Goal: Task Accomplishment & Management: Manage account settings

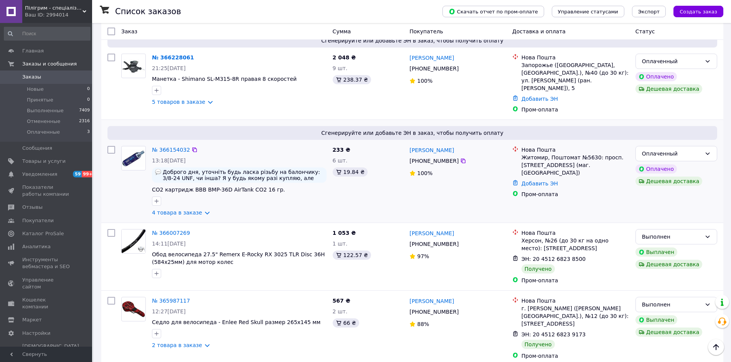
scroll to position [153, 0]
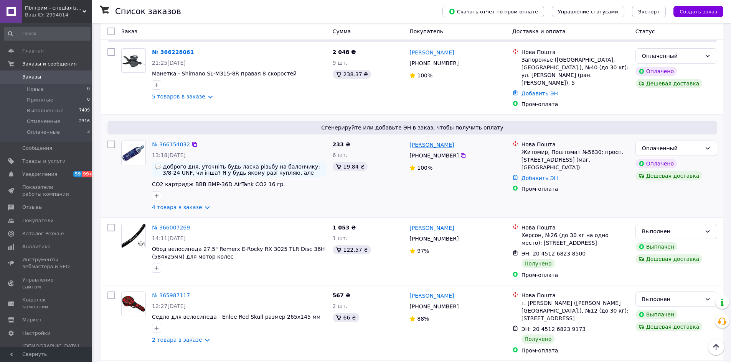
click at [429, 143] on link "[PERSON_NAME]" at bounding box center [431, 145] width 44 height 8
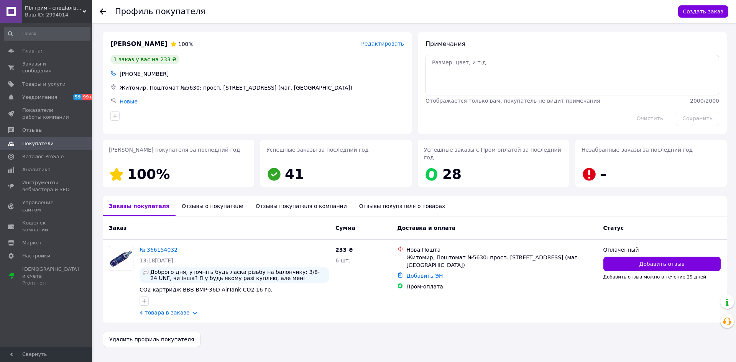
click at [101, 11] on use at bounding box center [103, 11] width 6 height 6
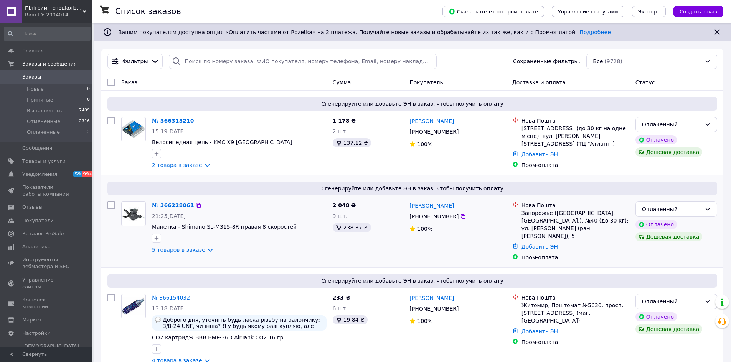
scroll to position [38, 0]
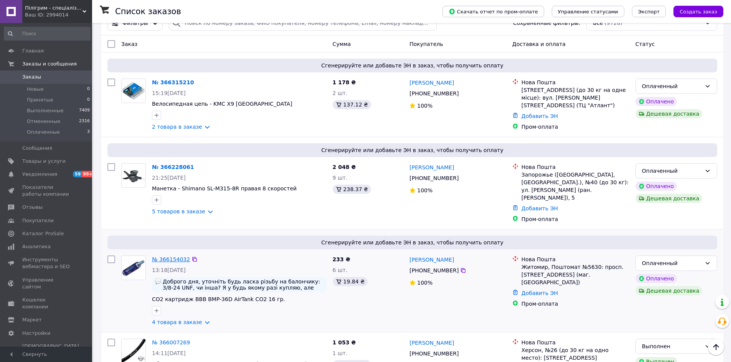
click at [166, 259] on link "№ 366154032" at bounding box center [171, 260] width 38 height 6
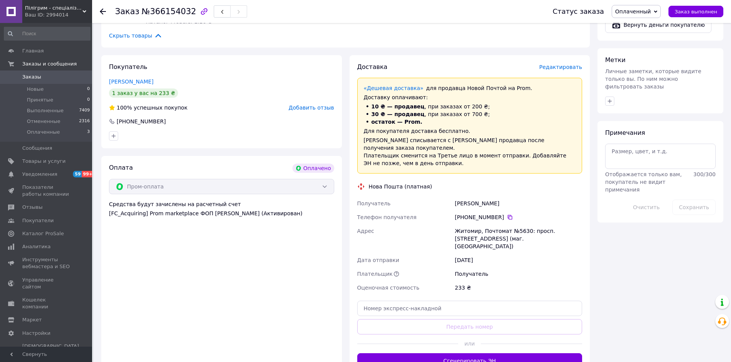
scroll to position [537, 0]
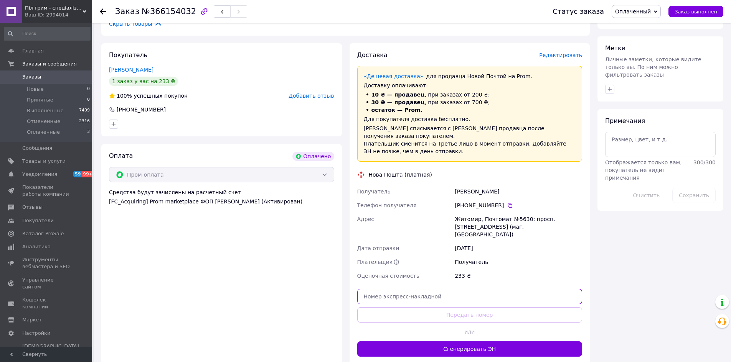
click at [467, 289] on input "text" at bounding box center [469, 296] width 225 height 15
click at [244, 332] on div "Оплата Оплачено Пром-оплата Средства будут зачислены на расчетный счет [FC_Acqu…" at bounding box center [221, 254] width 241 height 221
click at [473, 289] on input "text" at bounding box center [469, 296] width 225 height 15
type input "59001474186868"
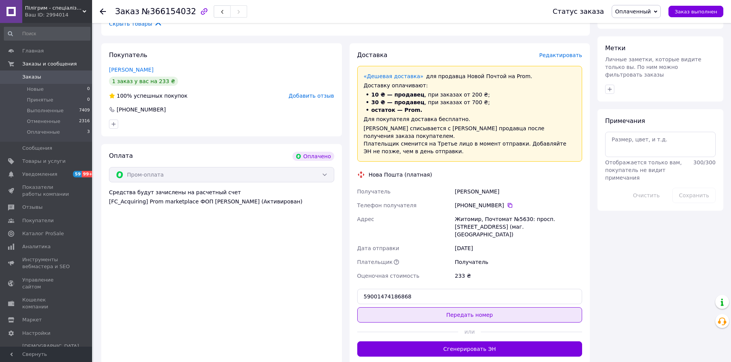
click at [466, 308] on button "Передать номер" at bounding box center [469, 315] width 225 height 15
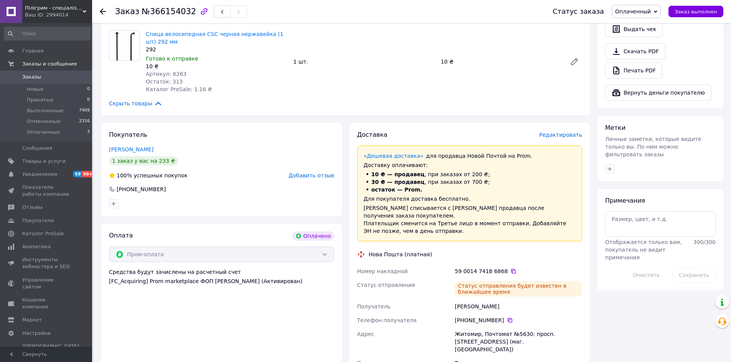
scroll to position [575, 0]
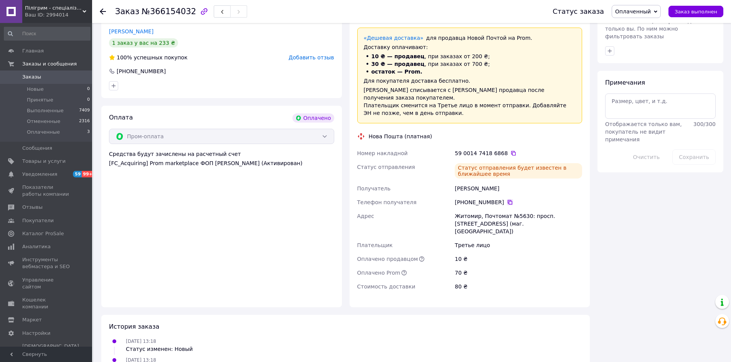
click at [507, 199] on icon at bounding box center [510, 202] width 6 height 6
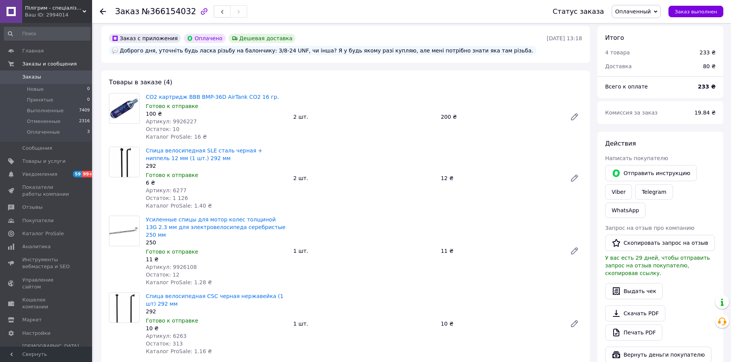
scroll to position [192, 0]
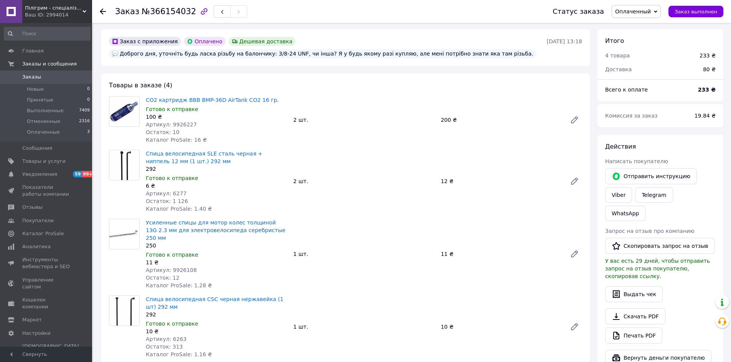
click at [181, 122] on span "Артикул: 9926227" at bounding box center [171, 125] width 51 height 6
copy span "9926227"
click at [442, 117] on div "200 ₴" at bounding box center [501, 120] width 126 height 11
click at [171, 195] on span "Артикул: 6277" at bounding box center [166, 194] width 41 height 6
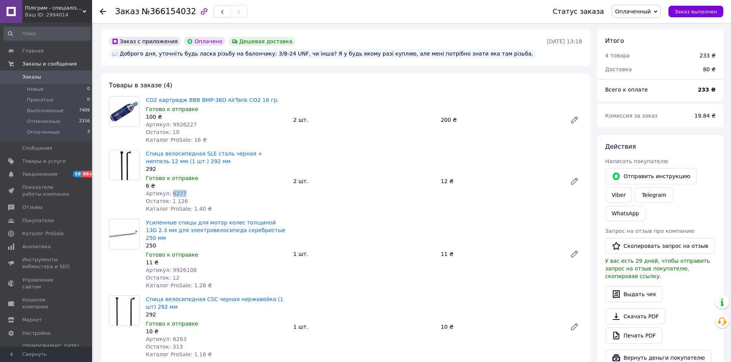
click at [171, 195] on span "Артикул: 6277" at bounding box center [166, 194] width 41 height 6
copy span "6277"
click at [182, 267] on span "Артикул: 9926108" at bounding box center [171, 270] width 51 height 6
copy span "9926108"
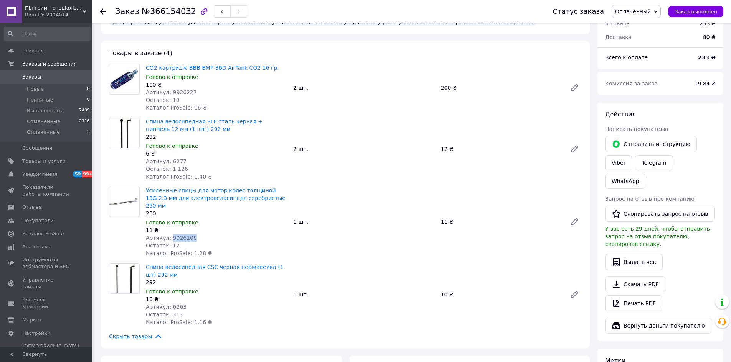
scroll to position [269, 0]
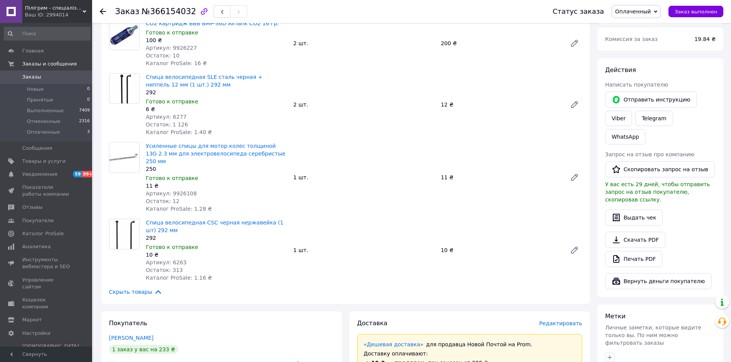
click at [175, 260] on span "Артикул: 6263" at bounding box center [166, 263] width 41 height 6
copy span "6263"
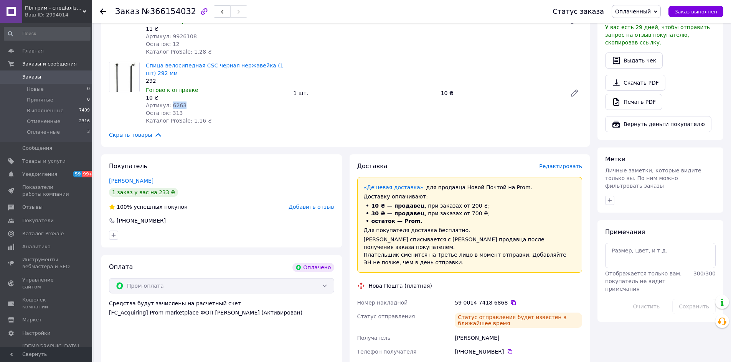
scroll to position [537, 0]
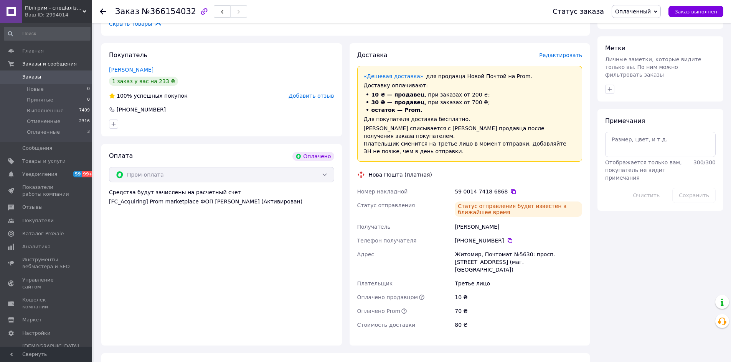
click at [516, 248] on div "Житомир, Почтомат №5630: просп. [STREET_ADDRESS] (маг. [GEOGRAPHIC_DATA])" at bounding box center [518, 262] width 130 height 29
copy div "5630"
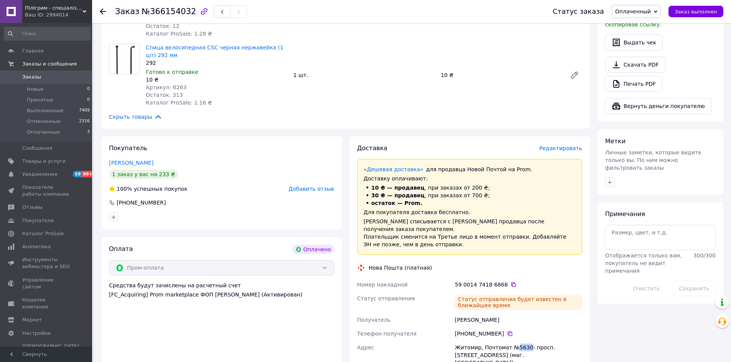
scroll to position [345, 0]
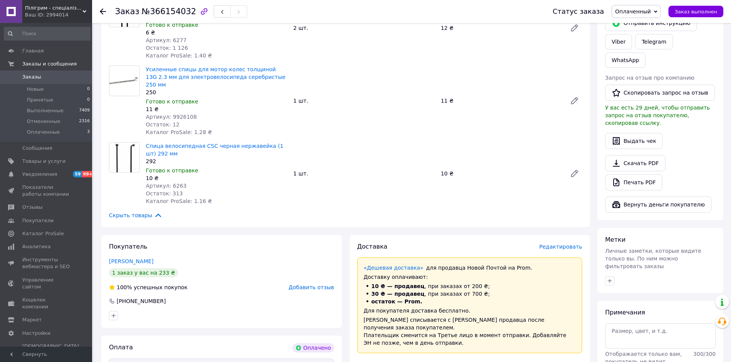
click at [102, 15] on div at bounding box center [103, 12] width 6 height 8
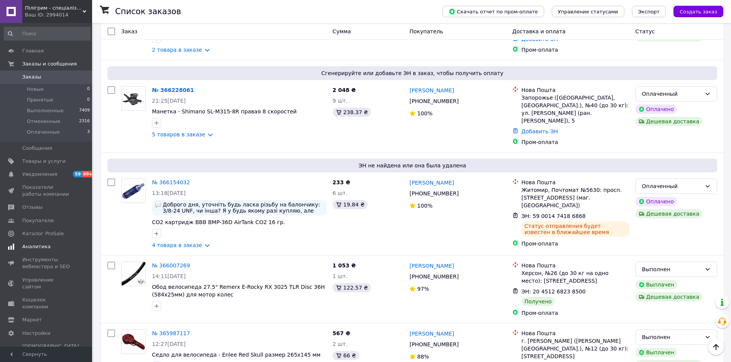
scroll to position [115, 0]
click at [42, 208] on span "Отзывы" at bounding box center [46, 207] width 49 height 7
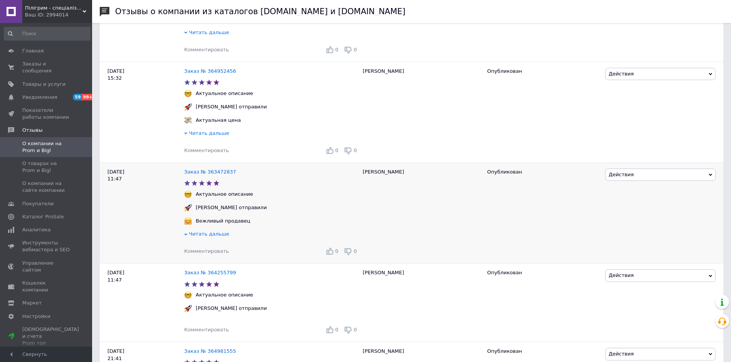
scroll to position [192, 0]
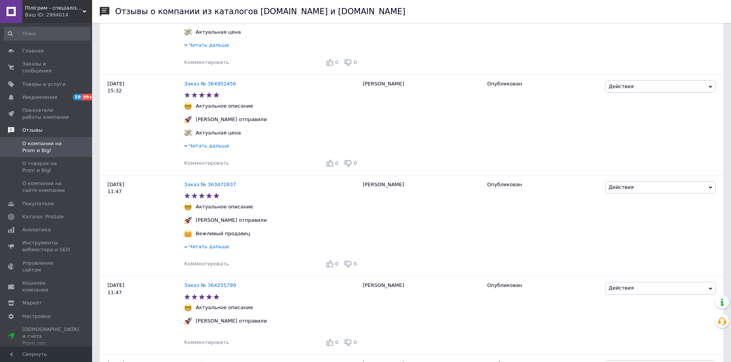
click at [40, 127] on span "Отзывы" at bounding box center [32, 130] width 20 height 7
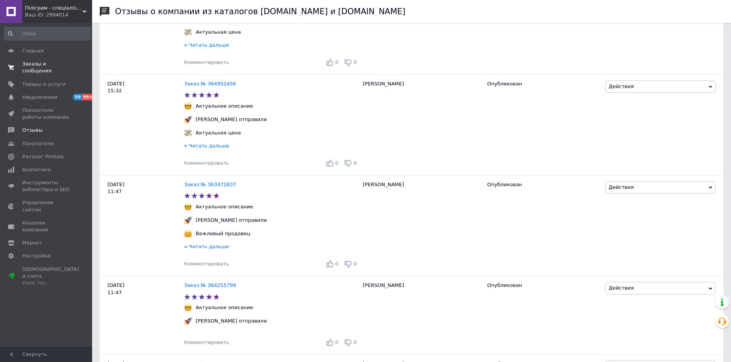
click at [42, 59] on link "Заказы и сообщения 0 0" at bounding box center [47, 68] width 94 height 20
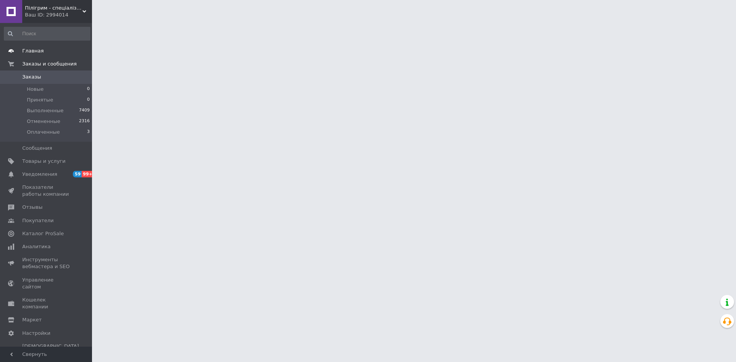
click at [48, 48] on span "Главная" at bounding box center [46, 51] width 49 height 7
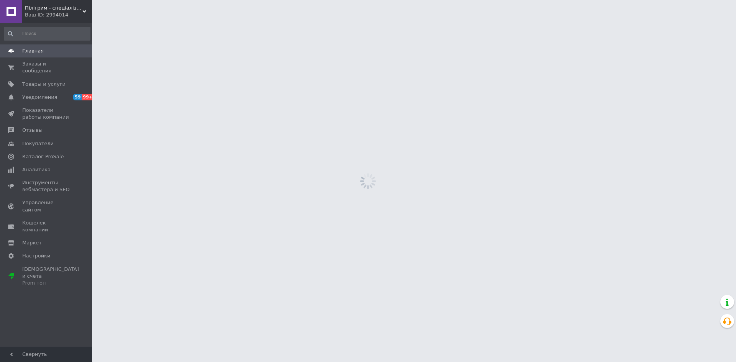
click at [48, 56] on link "Главная" at bounding box center [47, 50] width 94 height 13
click at [53, 60] on link "Заказы и сообщения 0 0" at bounding box center [47, 68] width 94 height 20
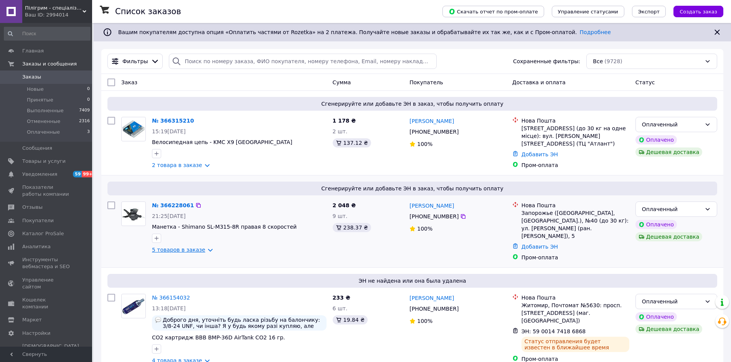
click at [166, 251] on link "5 товаров в заказе" at bounding box center [178, 250] width 53 height 6
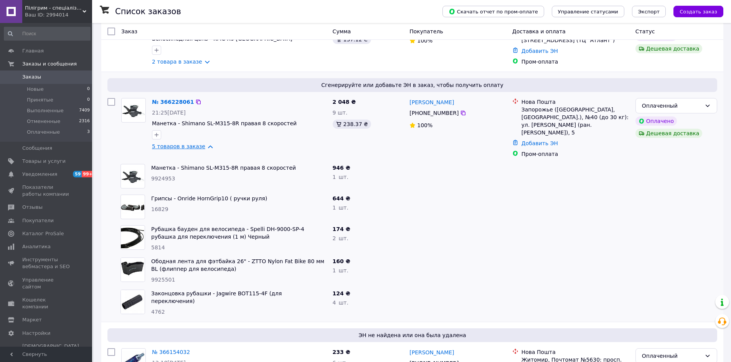
scroll to position [115, 0]
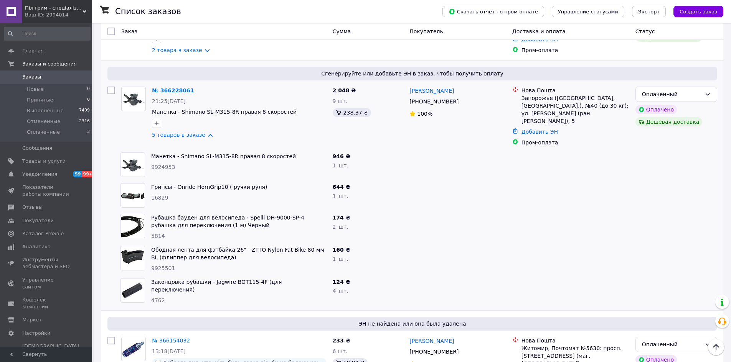
click at [159, 298] on span "4762" at bounding box center [158, 301] width 14 height 6
click at [460, 102] on icon at bounding box center [463, 102] width 6 height 6
click at [158, 298] on span "4762" at bounding box center [158, 301] width 14 height 6
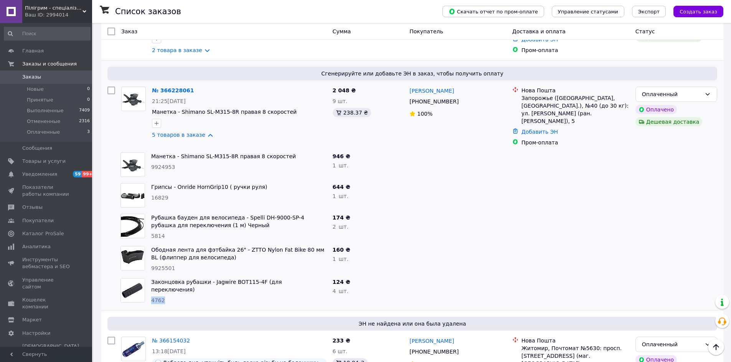
copy span "4762"
click at [165, 91] on link "№ 366228061" at bounding box center [173, 90] width 42 height 6
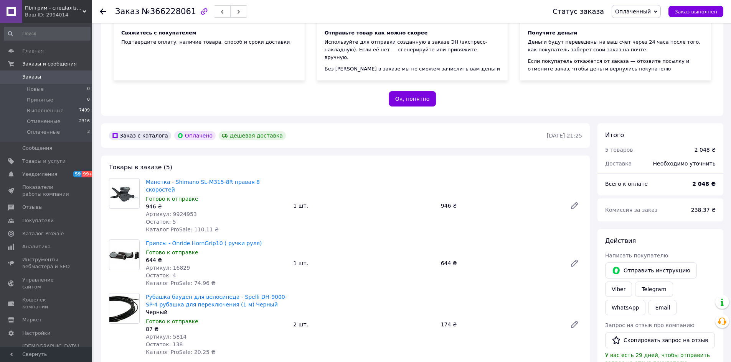
scroll to position [153, 0]
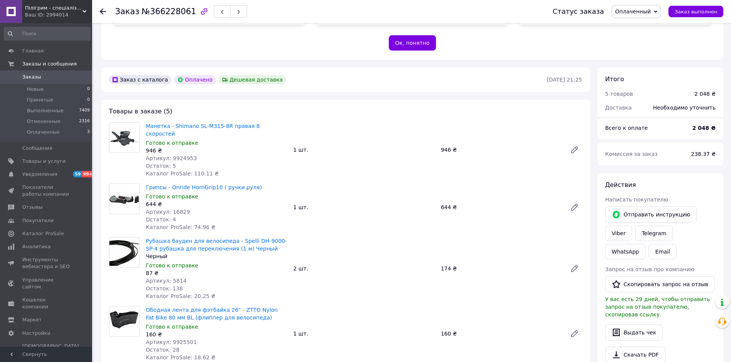
click at [177, 155] on span "Артикул: 9924953" at bounding box center [171, 158] width 51 height 6
copy span "9924953"
click at [177, 209] on span "Артикул: 16829" at bounding box center [168, 212] width 44 height 6
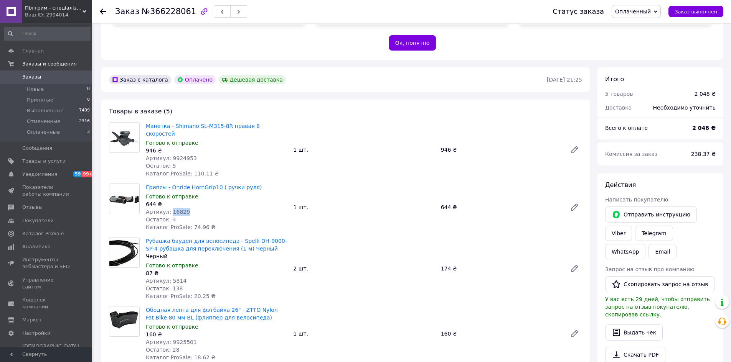
copy span "16829"
click at [177, 278] on span "Артикул: 5814" at bounding box center [166, 281] width 41 height 6
copy span "5814"
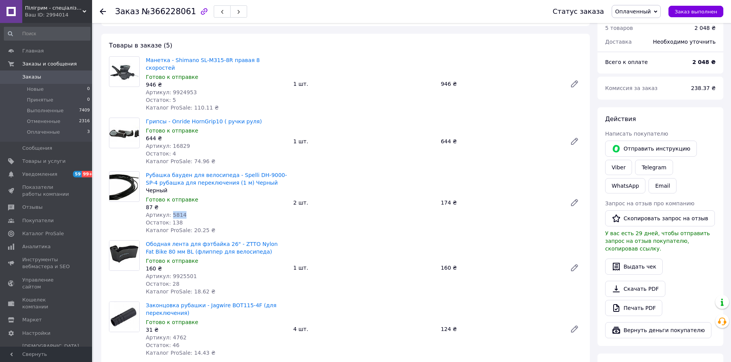
scroll to position [230, 0]
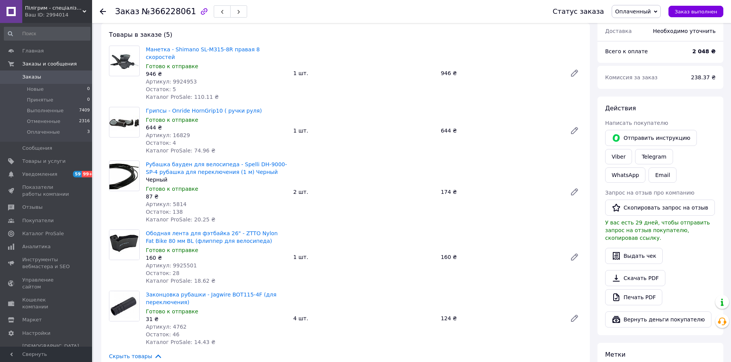
click at [179, 263] on span "Артикул: 9925501" at bounding box center [171, 266] width 51 height 6
copy span "9925501"
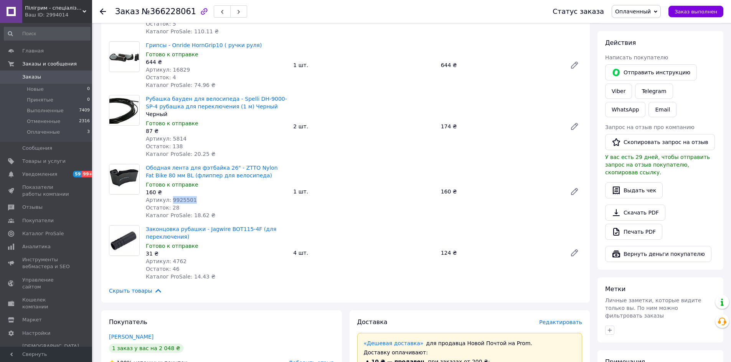
scroll to position [307, 0]
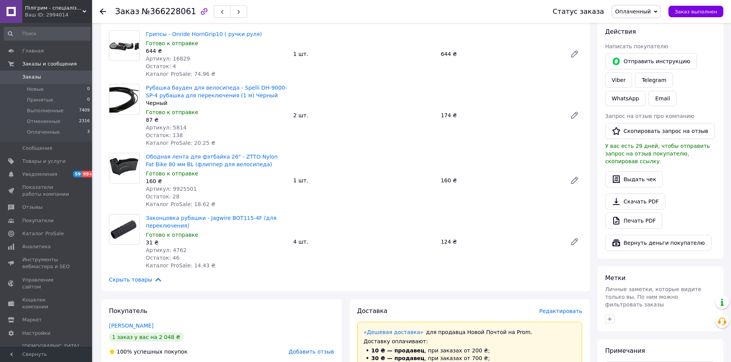
click at [176, 247] on span "Артикул: 4762" at bounding box center [166, 250] width 41 height 6
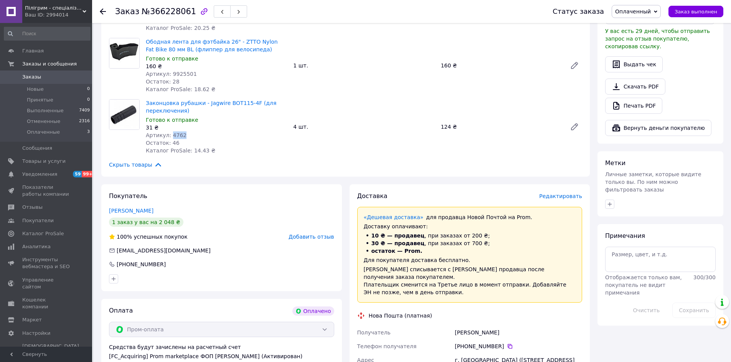
scroll to position [460, 0]
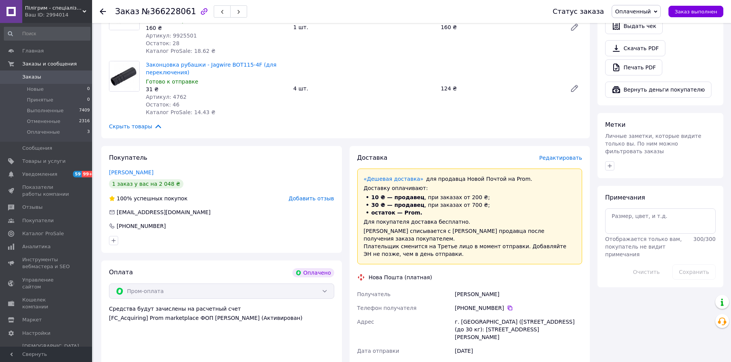
click at [472, 315] on div "г. [GEOGRAPHIC_DATA] ([STREET_ADDRESS] (до 30 кг): [STREET_ADDRESS][PERSON_NAME]" at bounding box center [518, 329] width 130 height 29
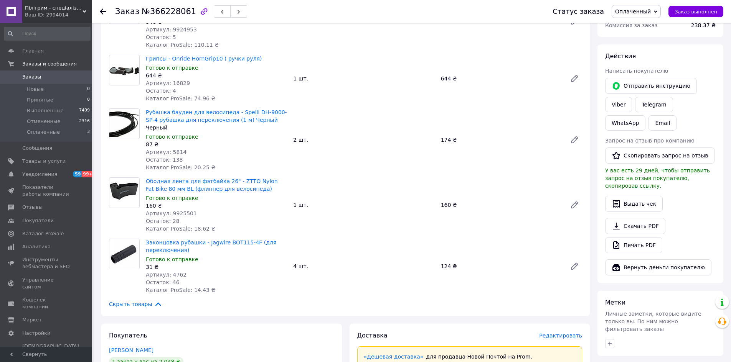
scroll to position [269, 0]
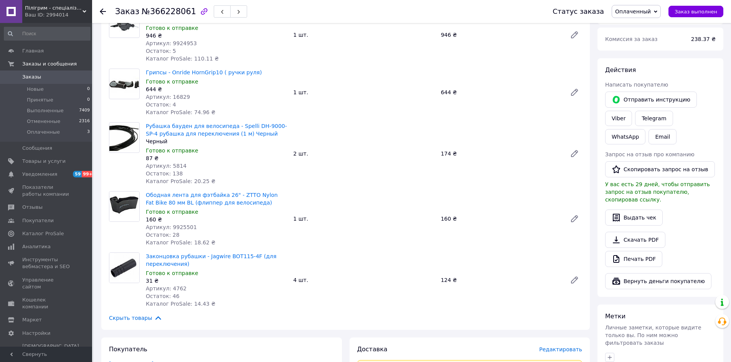
click at [101, 10] on icon at bounding box center [103, 11] width 6 height 6
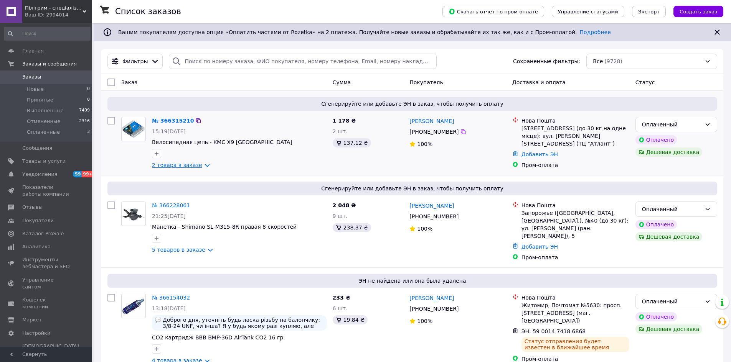
click at [188, 165] on link "2 товара в заказе" at bounding box center [177, 165] width 50 height 6
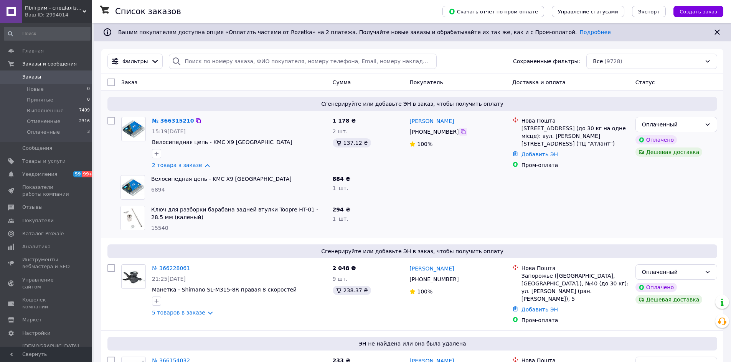
click at [461, 131] on icon at bounding box center [463, 132] width 5 height 5
click at [157, 188] on span "6894" at bounding box center [158, 190] width 14 height 6
click at [161, 229] on span "15540" at bounding box center [159, 228] width 17 height 6
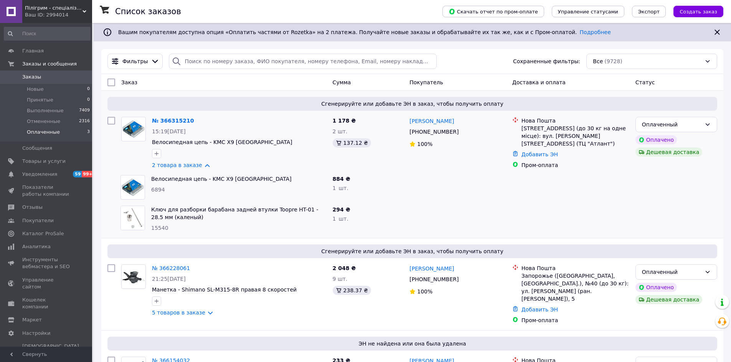
click at [42, 132] on span "Оплаченные" at bounding box center [43, 132] width 33 height 7
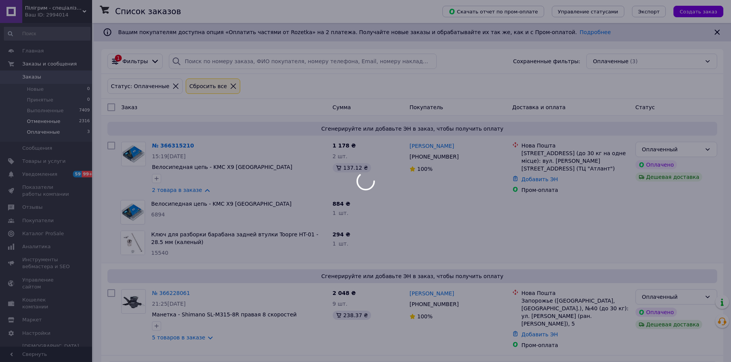
click at [52, 121] on div at bounding box center [365, 181] width 731 height 362
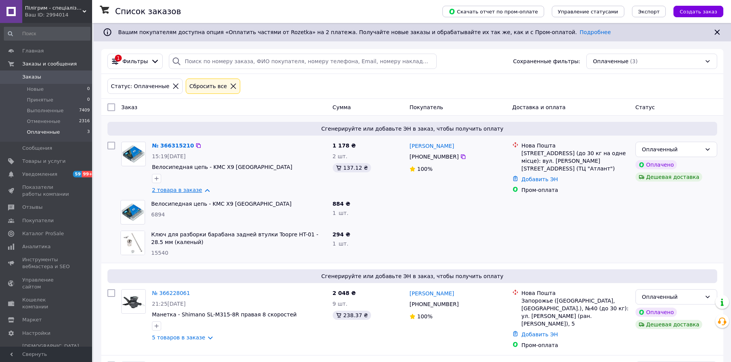
click at [170, 191] on link "2 товара в заказе" at bounding box center [177, 190] width 50 height 6
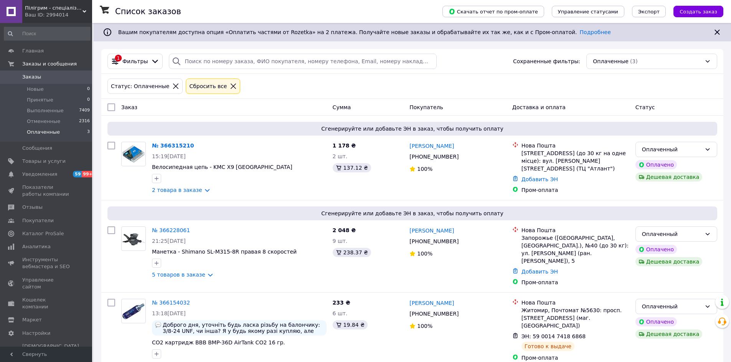
click at [216, 90] on div "Сбросить все" at bounding box center [213, 86] width 54 height 15
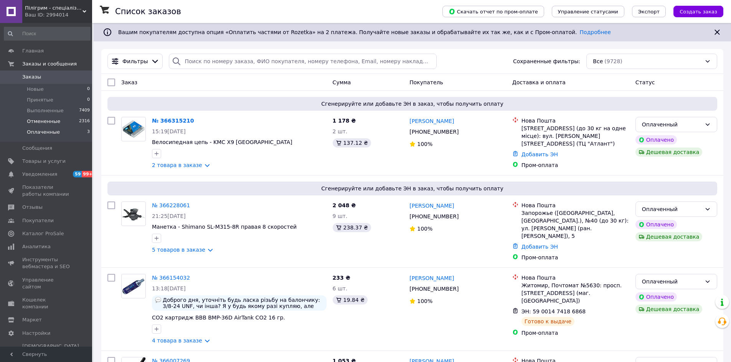
click at [52, 117] on li "Отмененные 2316" at bounding box center [47, 121] width 94 height 11
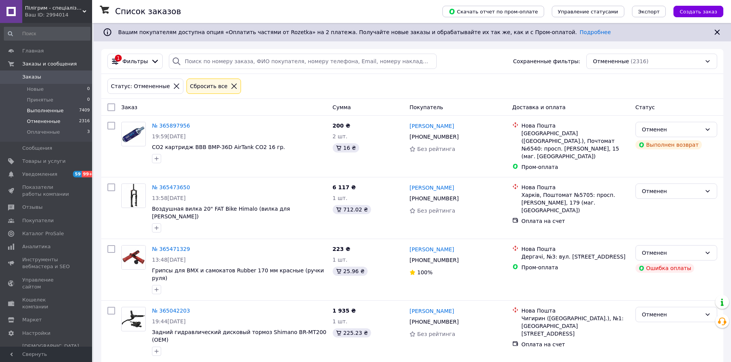
click at [62, 107] on li "Выполненные 7409" at bounding box center [47, 110] width 94 height 11
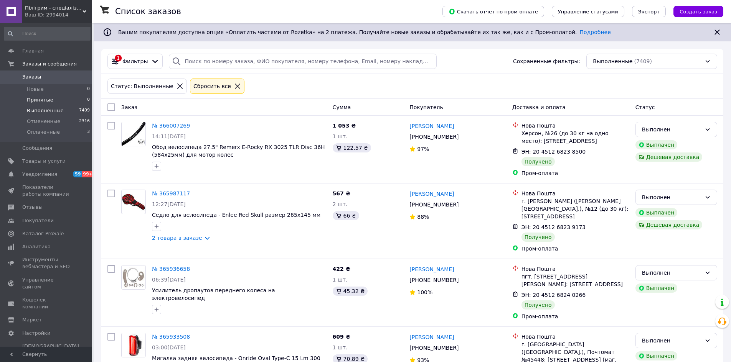
click at [69, 100] on li "Принятые 0" at bounding box center [47, 100] width 94 height 11
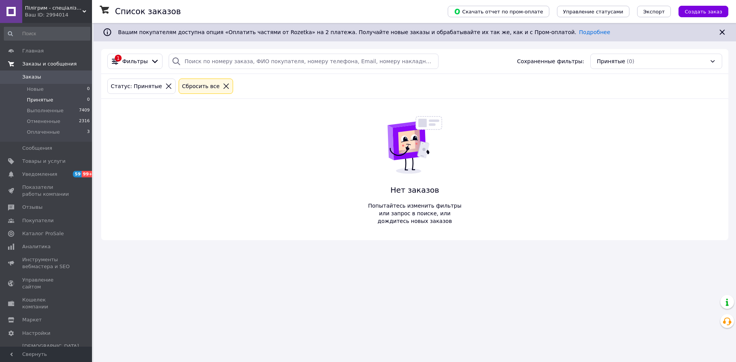
click at [76, 65] on span "Заказы и сообщения" at bounding box center [57, 64] width 70 height 7
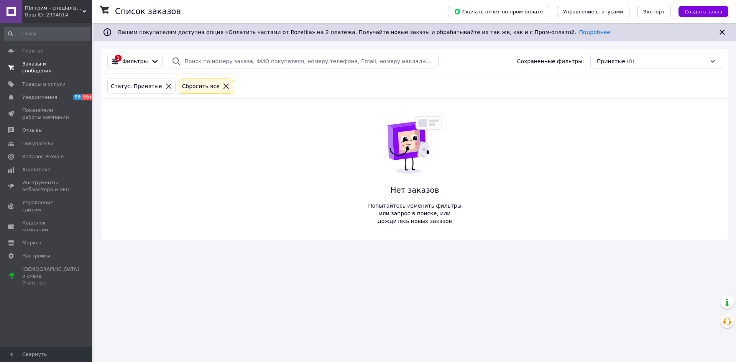
click at [72, 66] on span "0 0" at bounding box center [81, 68] width 21 height 14
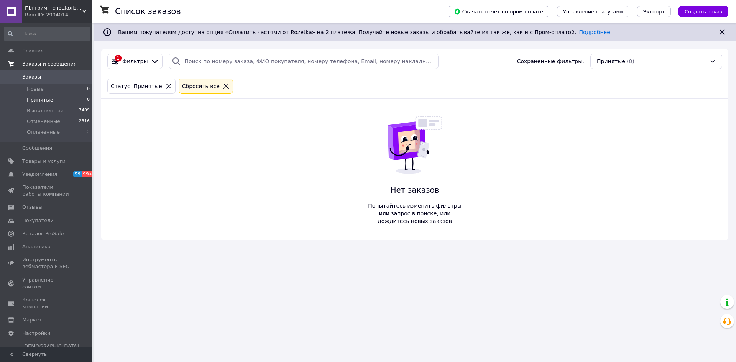
click at [67, 73] on link "Заказы 0" at bounding box center [47, 77] width 94 height 13
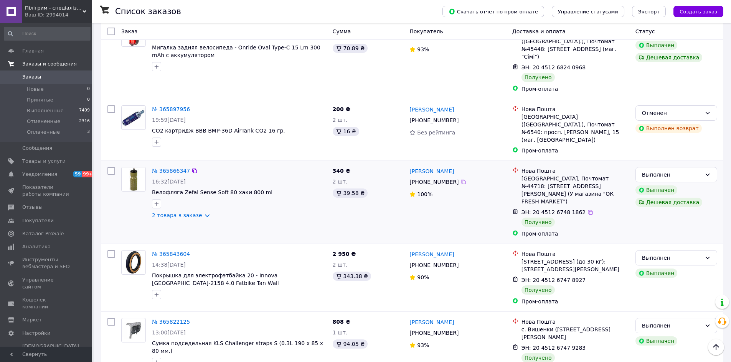
scroll to position [690, 0]
